Goal: Task Accomplishment & Management: Manage account settings

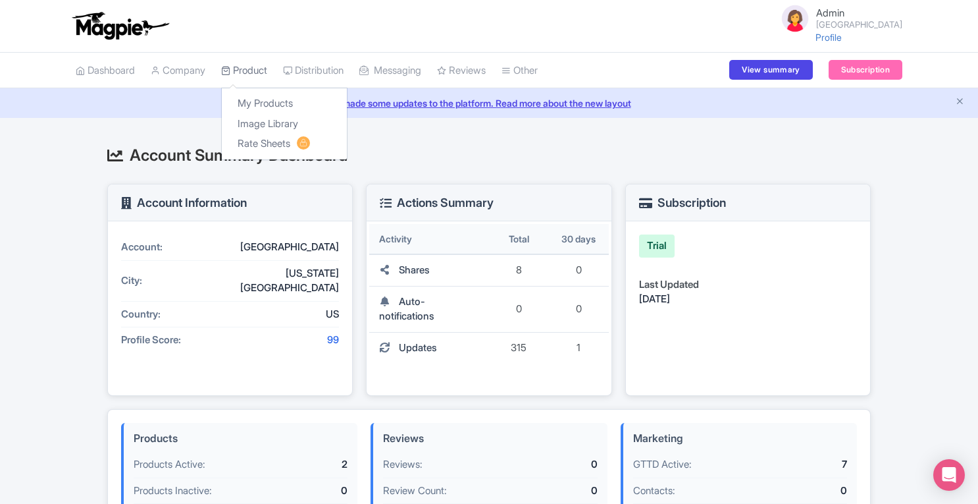
click at [249, 67] on link "Product" at bounding box center [244, 71] width 46 height 36
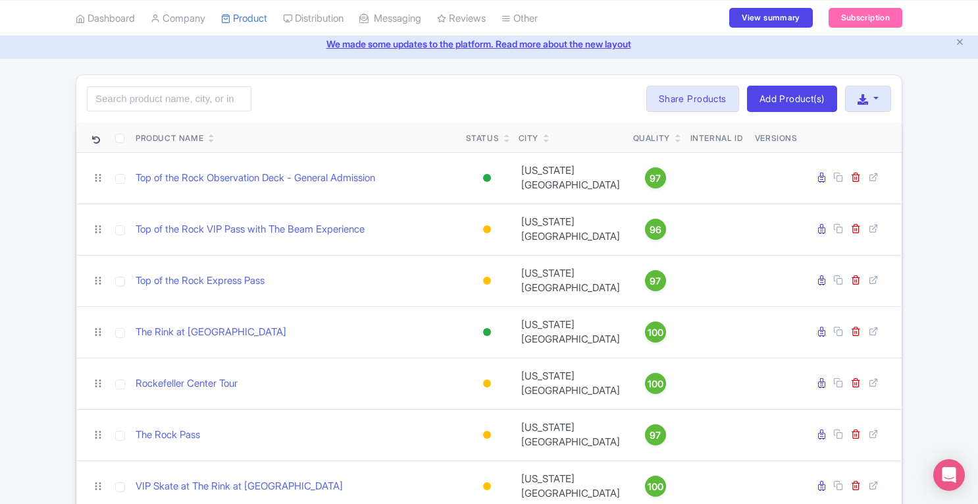
scroll to position [61, 0]
drag, startPoint x: 978, startPoint y: 223, endPoint x: 982, endPoint y: 213, distance: 11.5
click at [978, 213] on html "Admin Rockefeller Center Profile Users Settings Sign out Dashboard Company SST …" at bounding box center [489, 191] width 978 height 504
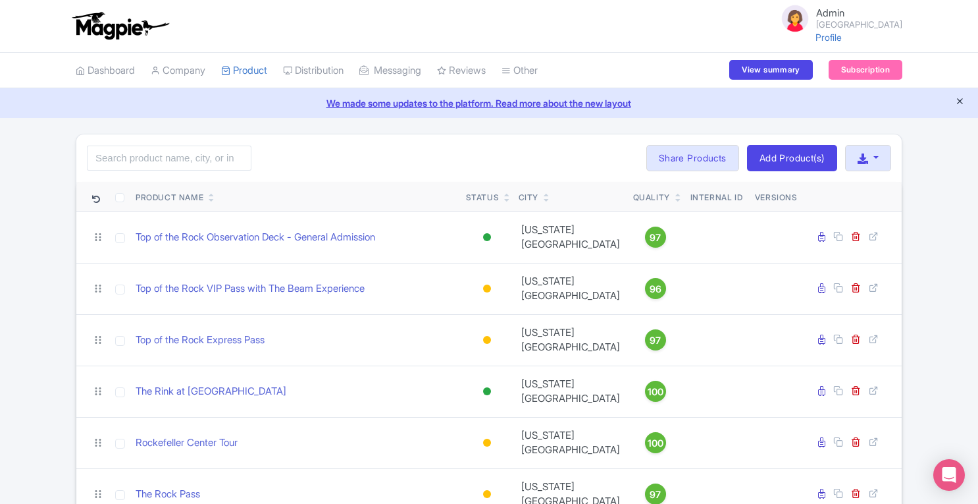
click at [960, 99] on icon "Close announcement" at bounding box center [960, 101] width 10 height 10
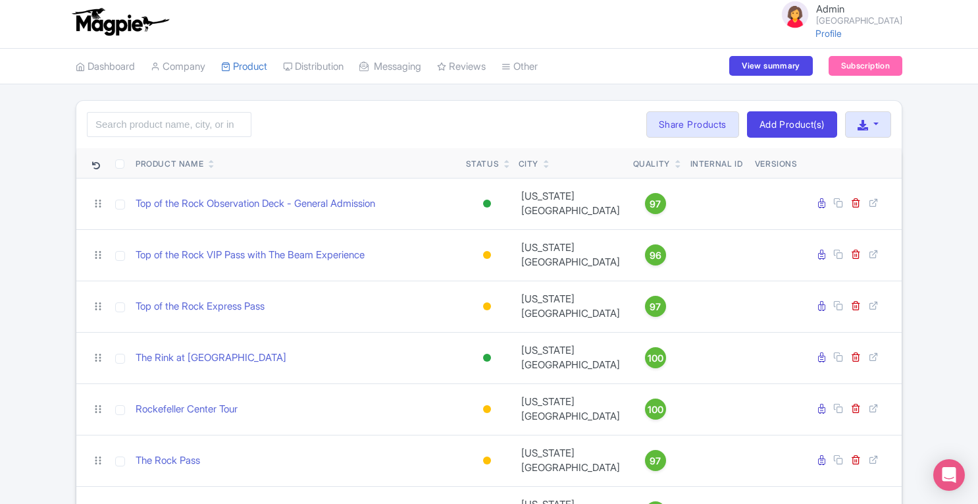
scroll to position [6, 0]
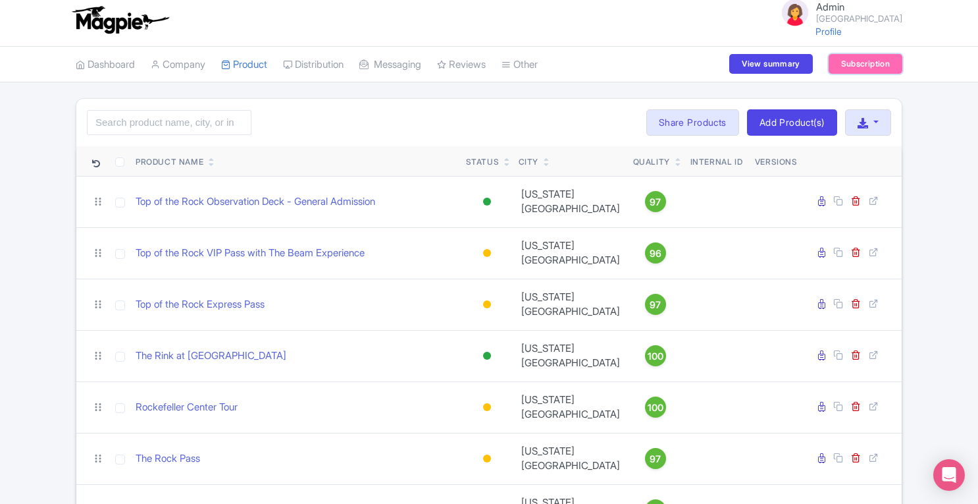
click at [845, 57] on link "Subscription" at bounding box center [866, 64] width 74 height 20
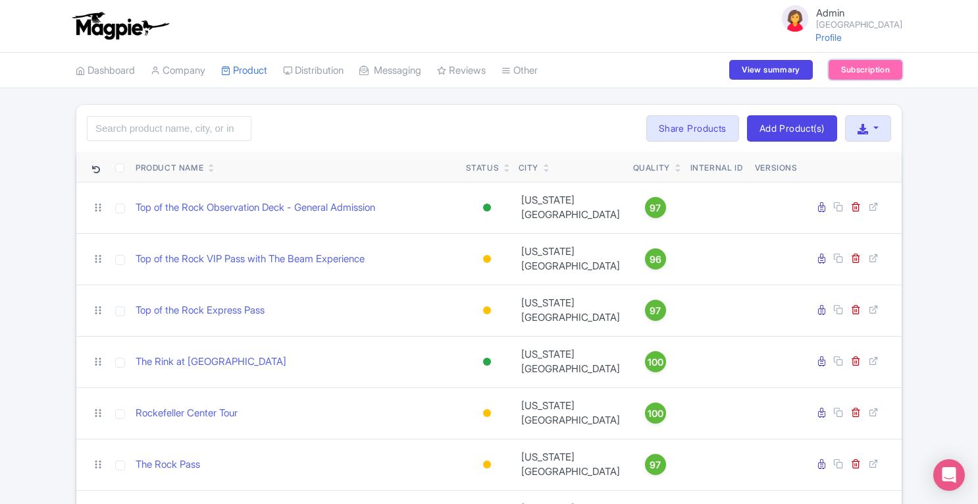
scroll to position [32, 0]
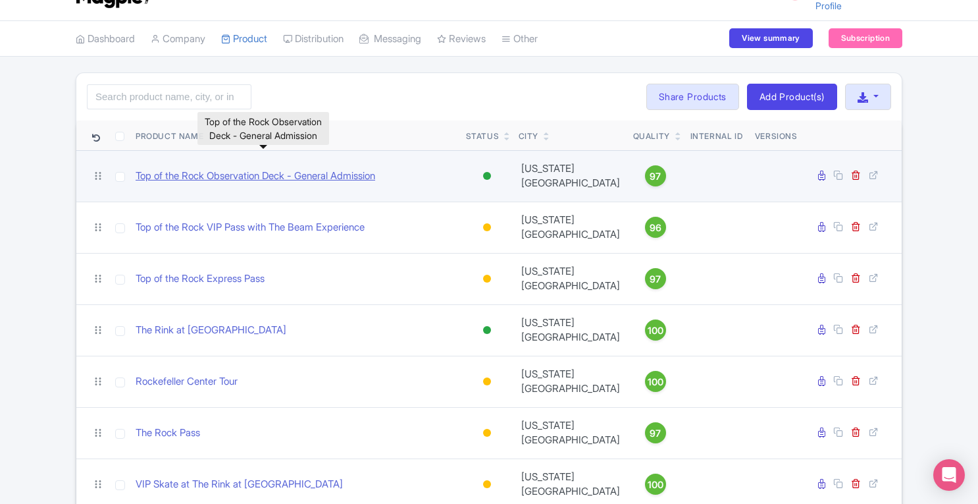
click at [375, 171] on link "Top of the Rock Observation Deck - General Admission" at bounding box center [256, 176] width 240 height 15
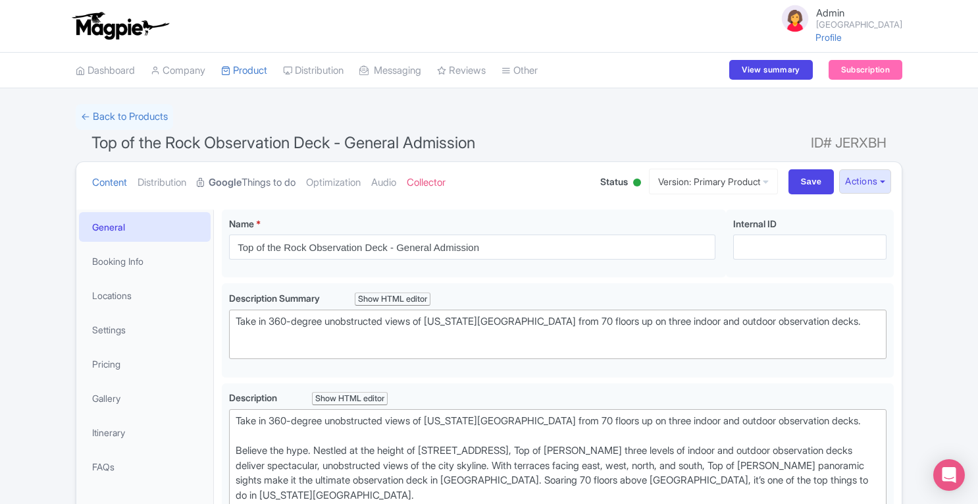
click at [251, 193] on link "Google Things to do" at bounding box center [246, 182] width 99 height 41
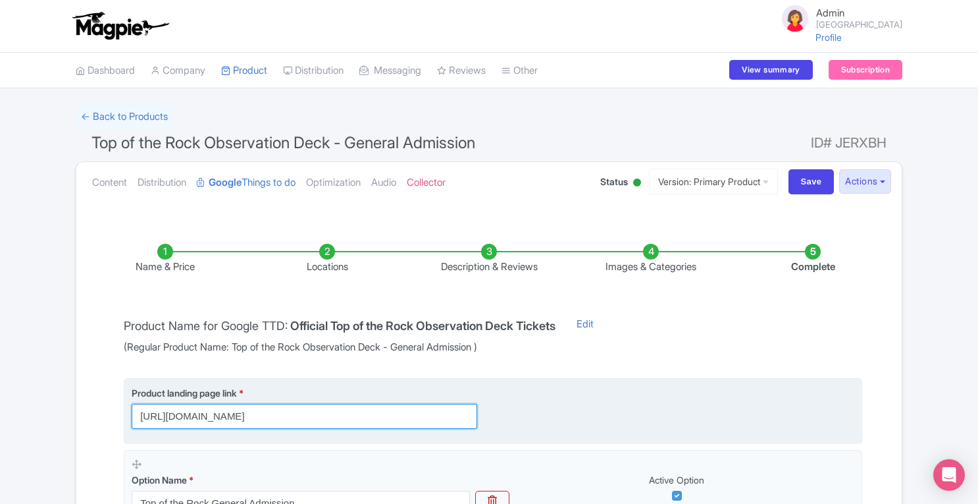
drag, startPoint x: 134, startPoint y: 414, endPoint x: 407, endPoint y: 400, distance: 274.2
click at [407, 400] on div "Product landing page link * [URL][DOMAIN_NAME]" at bounding box center [305, 407] width 346 height 43
